Goal: Transaction & Acquisition: Purchase product/service

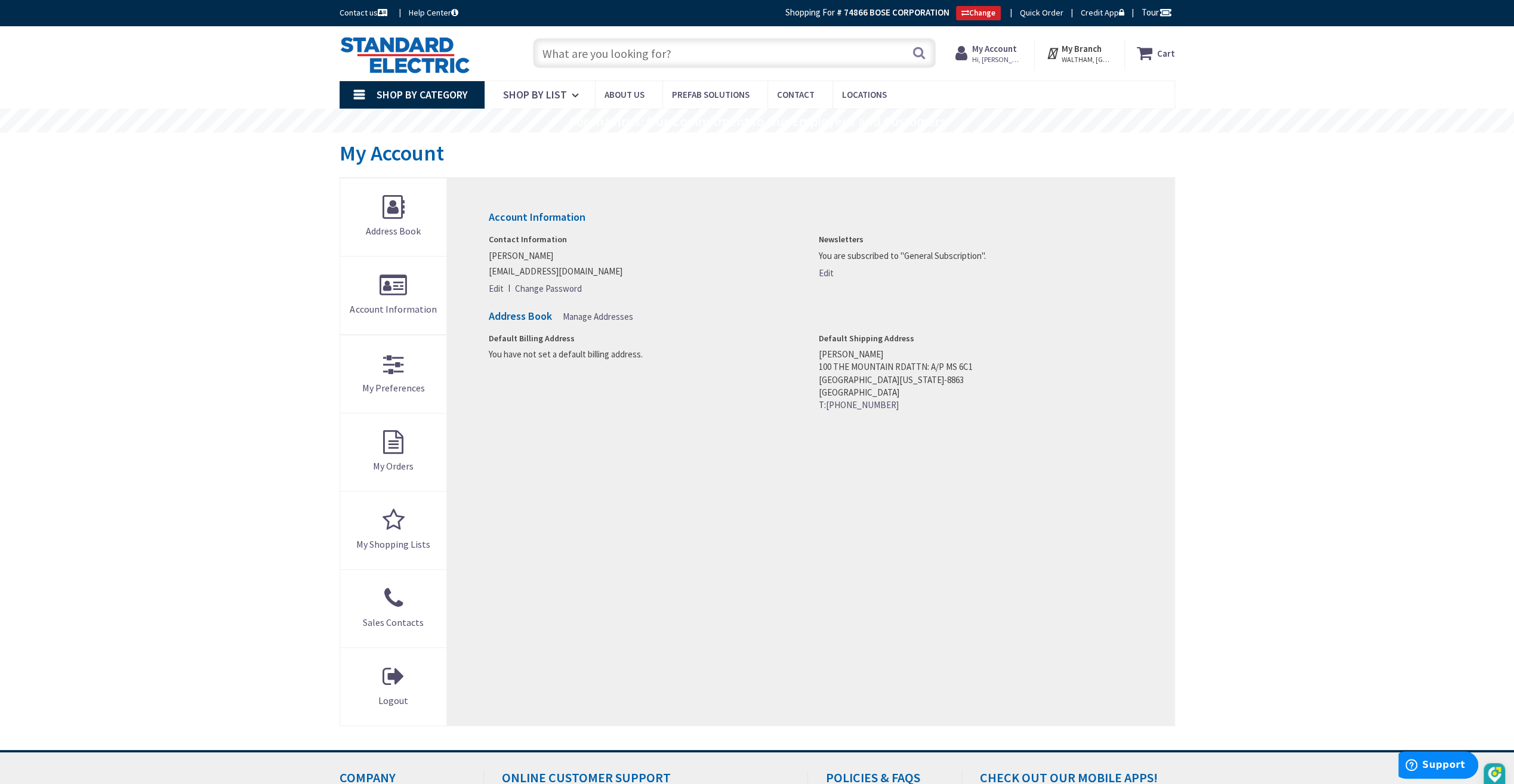
click at [592, 50] on input "text" at bounding box center [734, 53] width 403 height 30
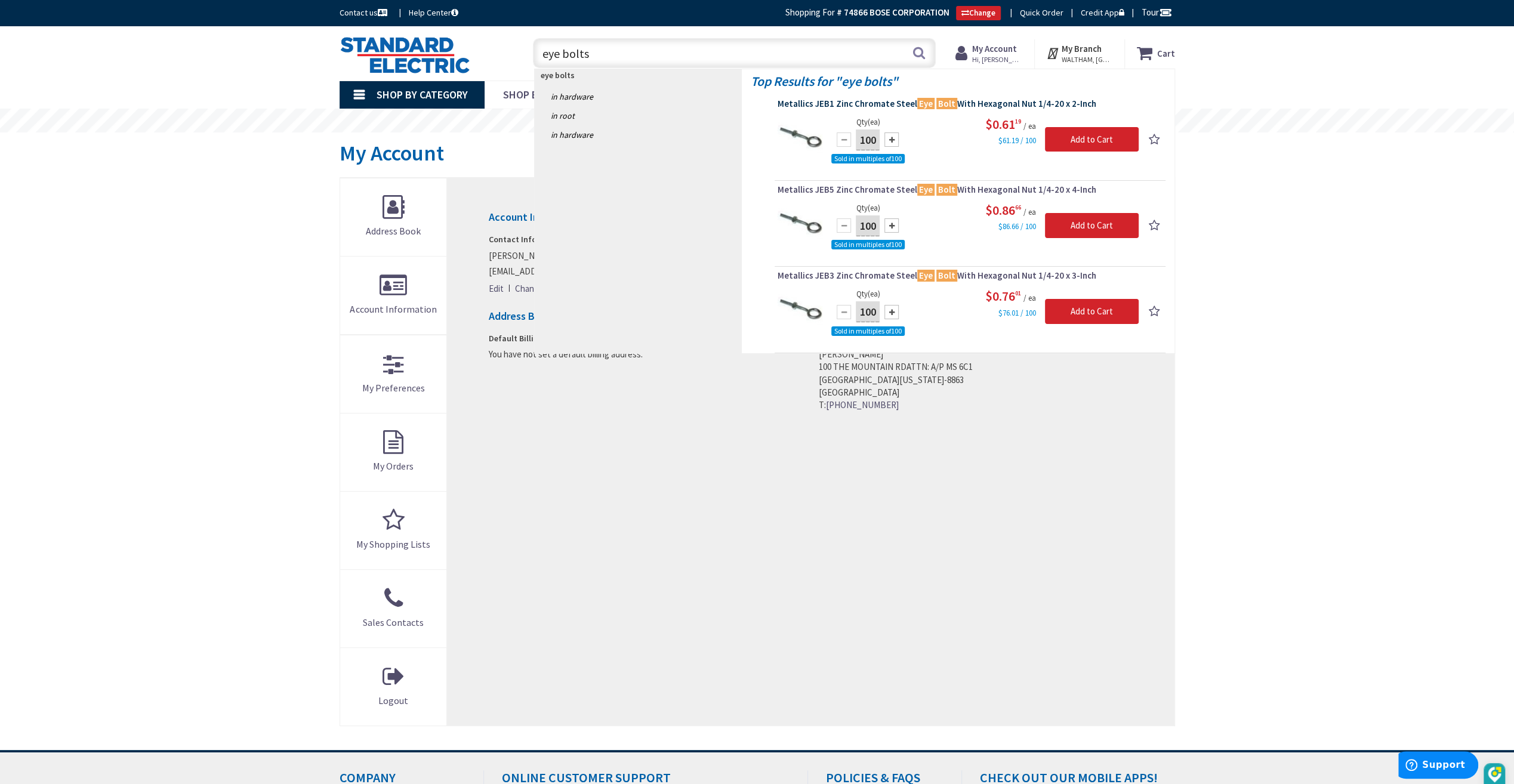
type input "eye bolts"
click at [885, 106] on span "Metallics JEB1 Zinc Chromate Steel Eye Bolt With Hexagonal Nut 1/4-20 x 2-Inch" at bounding box center [970, 104] width 385 height 12
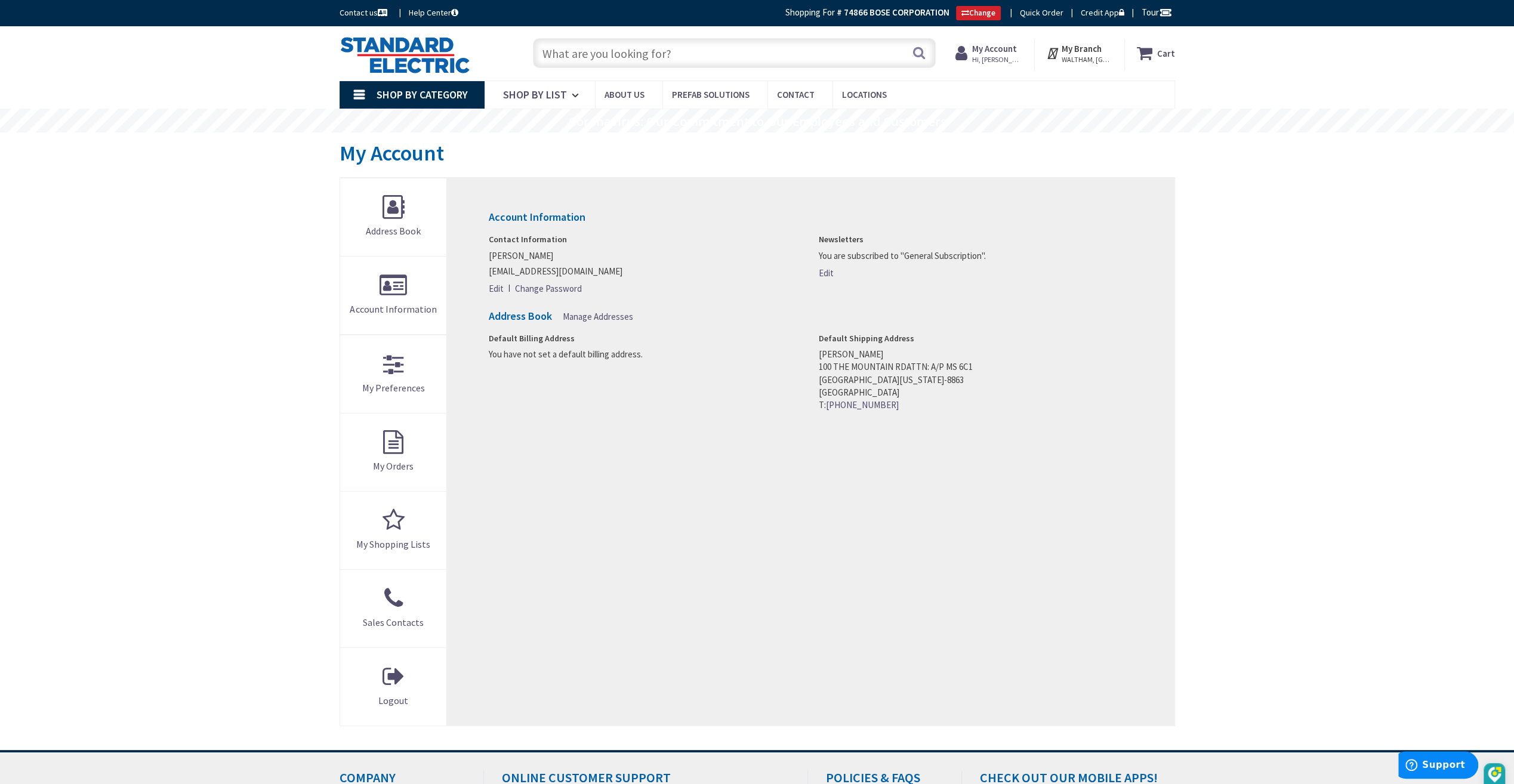
click at [622, 60] on input "text" at bounding box center [734, 53] width 403 height 30
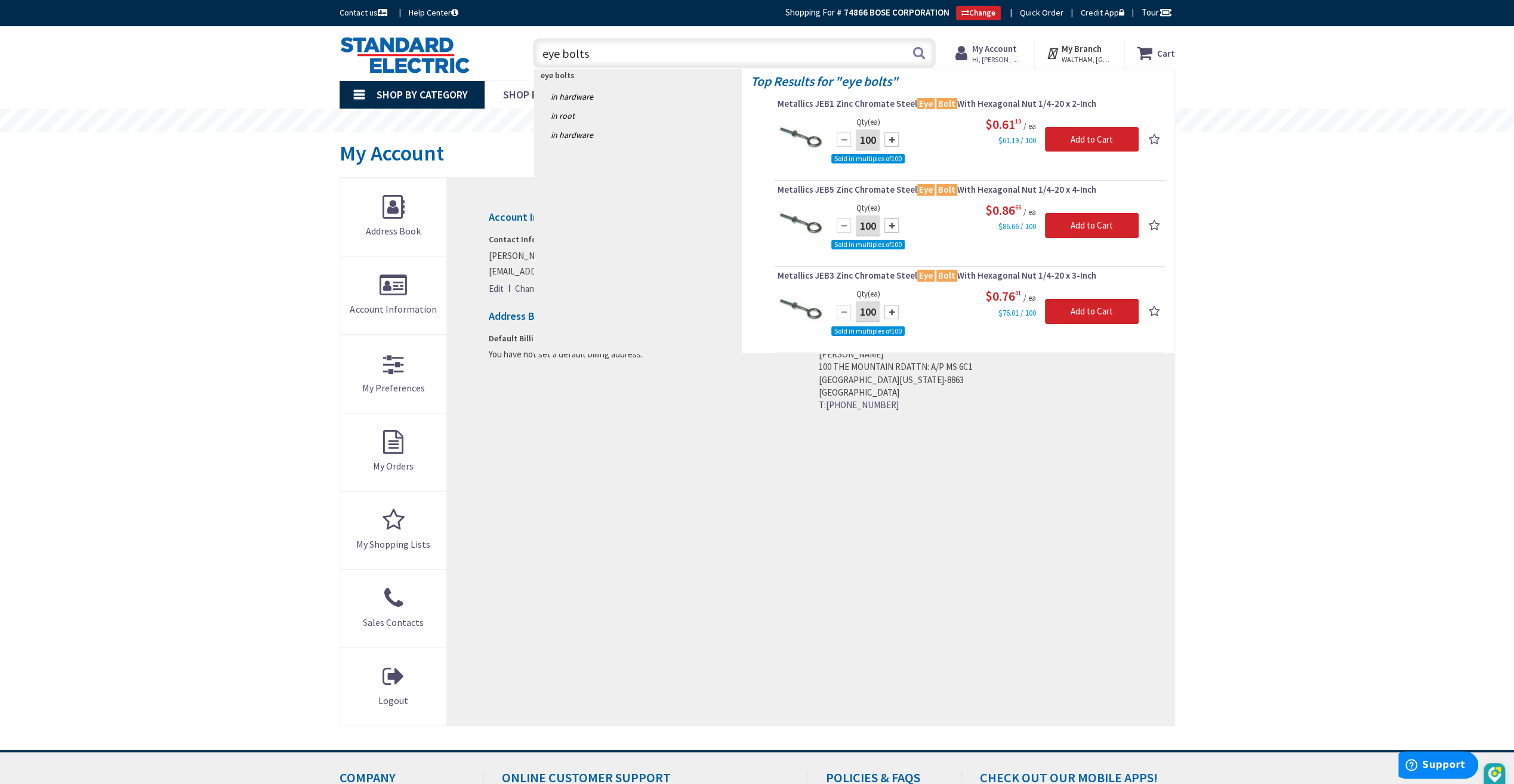
click at [616, 45] on input "eye bolts" at bounding box center [734, 53] width 403 height 30
type input "e"
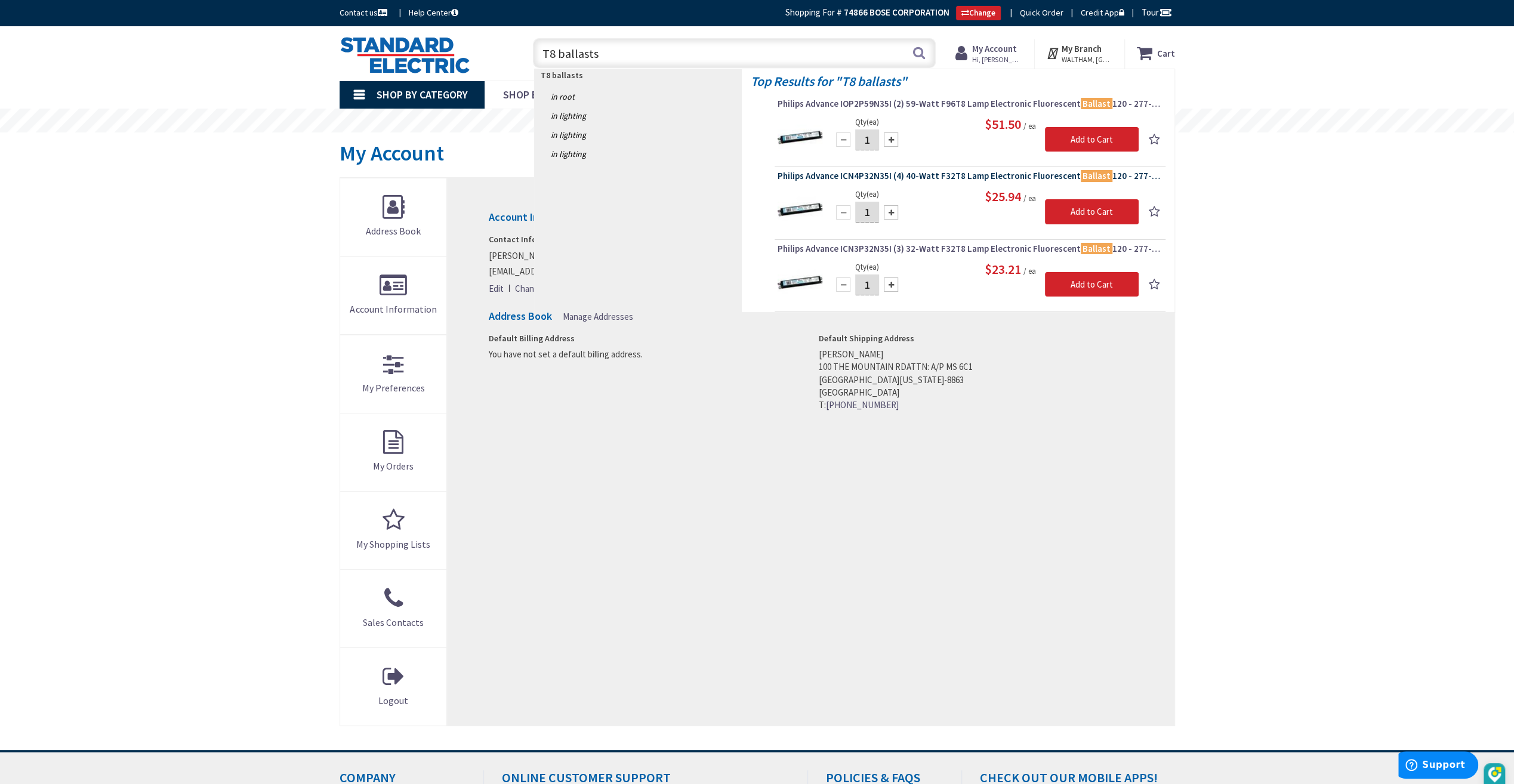
type input "T8 ballasts"
click at [929, 173] on span "Philips Advance ICN4P32N35I (4) 40-Watt F32T8 Lamp Electronic Fluorescent Balla…" at bounding box center [970, 176] width 385 height 12
